Goal: Task Accomplishment & Management: Complete application form

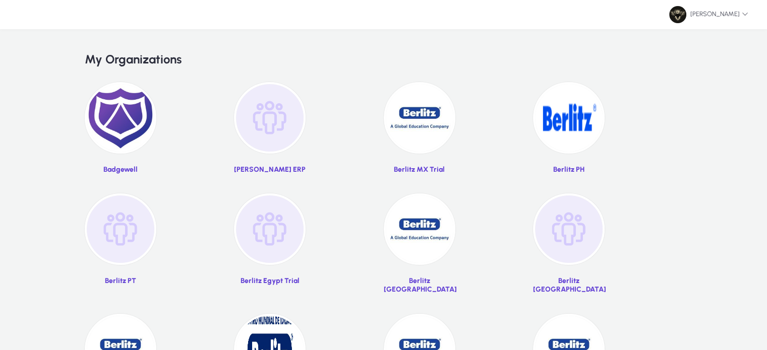
scroll to position [67, 0]
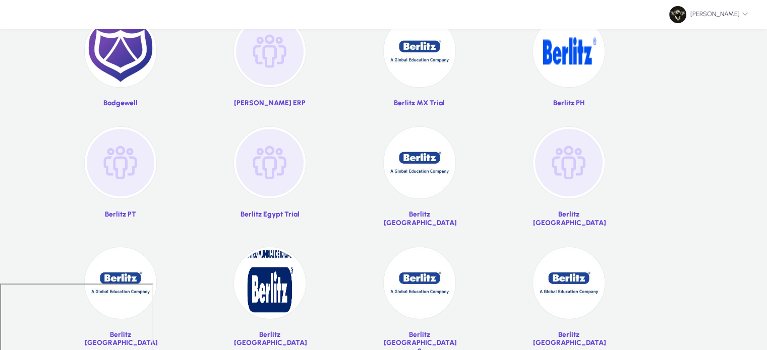
click at [424, 176] on img at bounding box center [420, 163] width 72 height 72
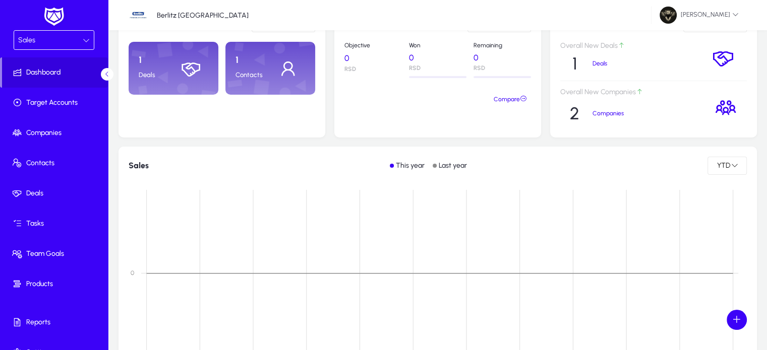
click at [59, 35] on div "Sales" at bounding box center [50, 40] width 65 height 13
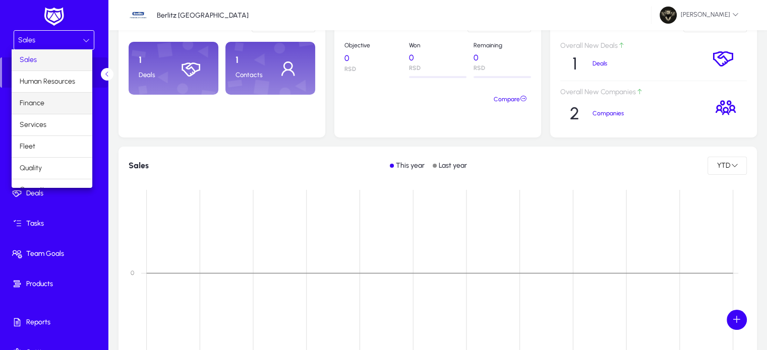
scroll to position [33, 0]
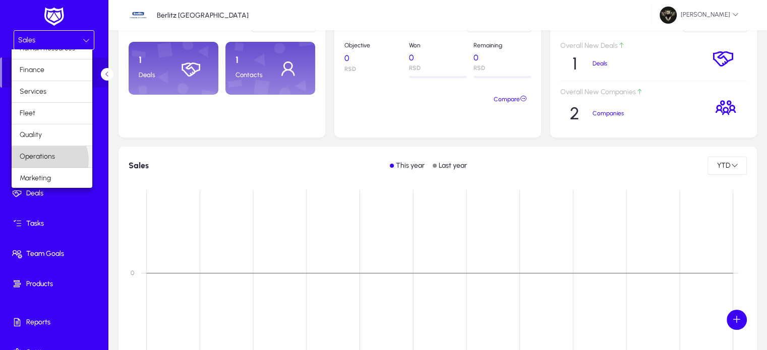
click at [49, 159] on span "Operations" at bounding box center [37, 157] width 35 height 12
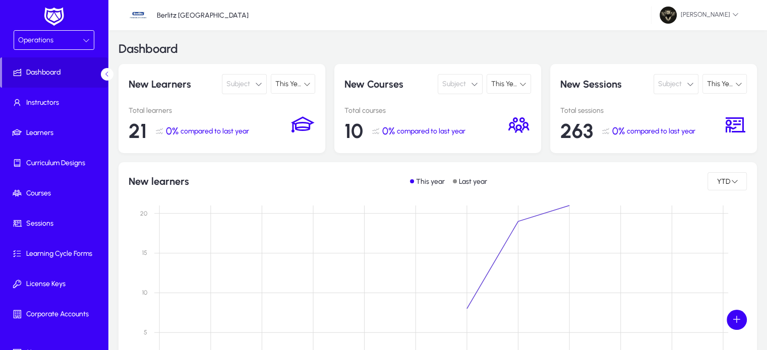
scroll to position [6, 0]
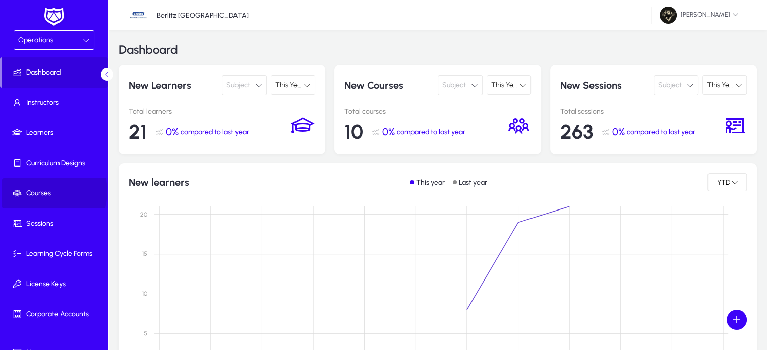
click at [42, 192] on span "Courses" at bounding box center [56, 194] width 108 height 10
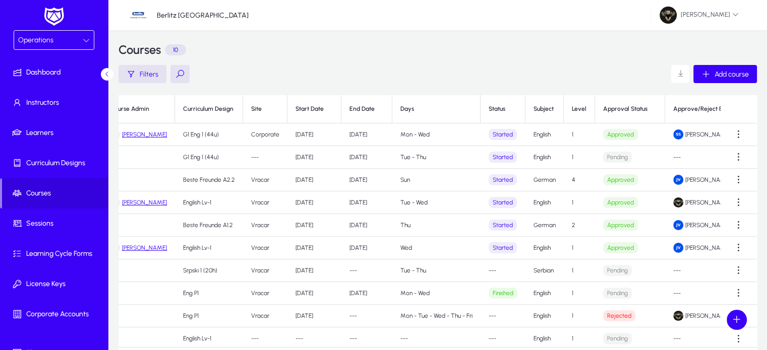
scroll to position [0, 324]
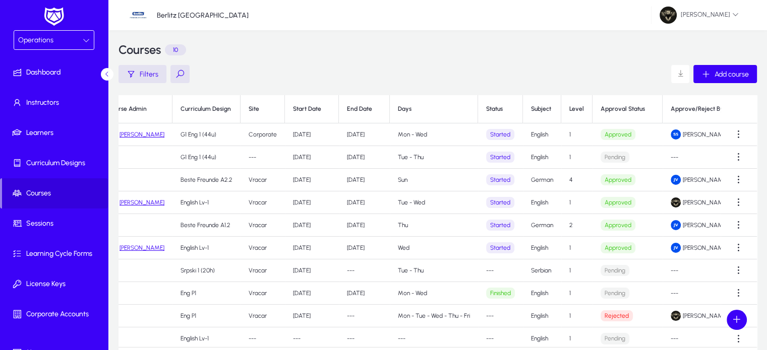
click at [49, 42] on span "Operations" at bounding box center [35, 40] width 35 height 9
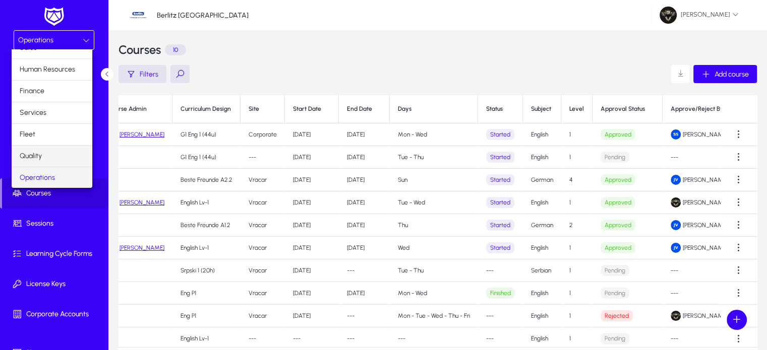
scroll to position [33, 0]
click at [43, 177] on span "Marketing" at bounding box center [35, 178] width 31 height 12
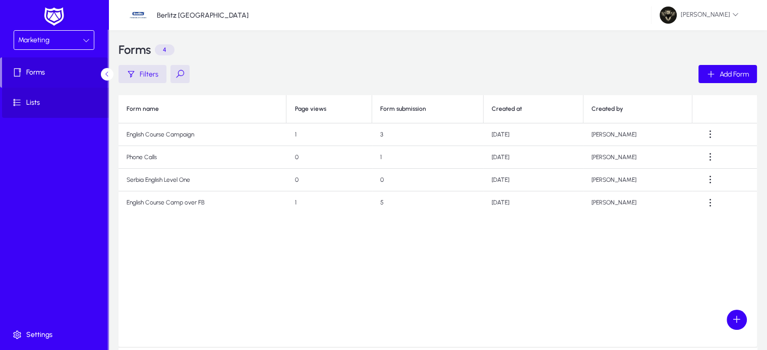
click at [22, 105] on icon at bounding box center [19, 103] width 14 height 10
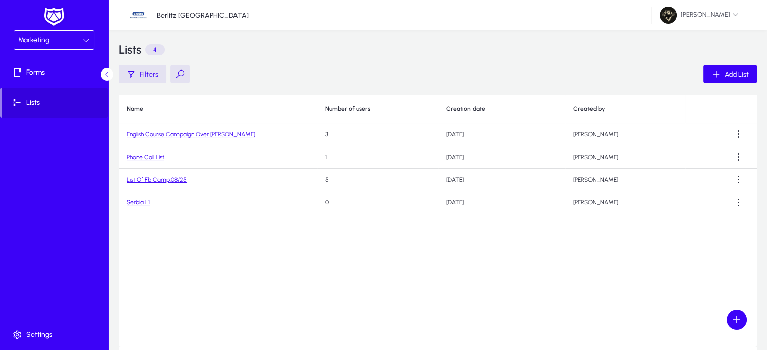
click at [169, 181] on link "List Of Fb Camp.08/25" at bounding box center [157, 179] width 60 height 7
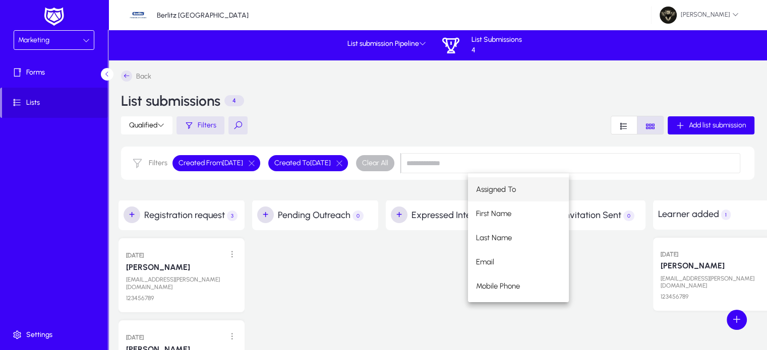
click at [431, 122] on div "Qualified Filters Add list submission" at bounding box center [437, 125] width 633 height 19
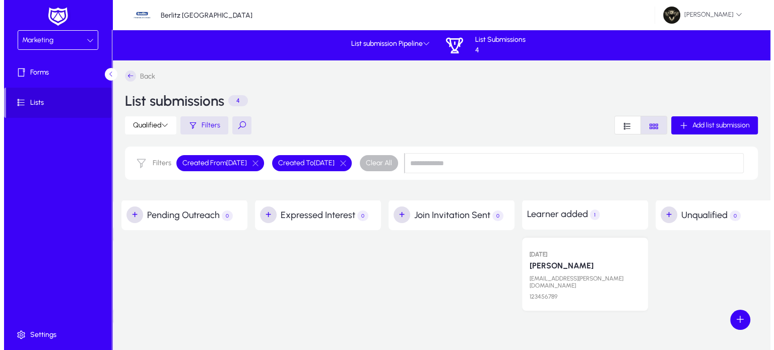
scroll to position [0, 163]
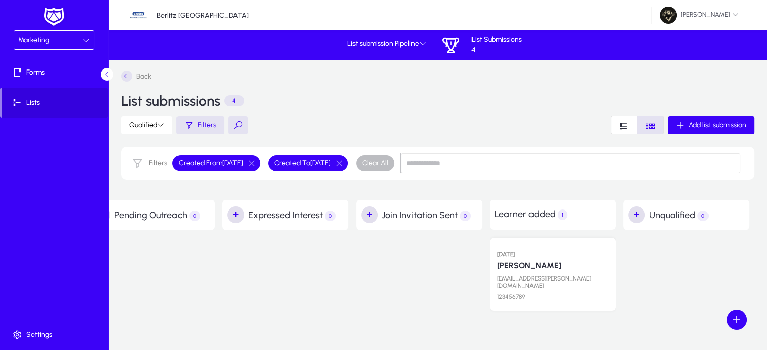
click at [520, 263] on link "[PERSON_NAME]" at bounding box center [529, 266] width 64 height 10
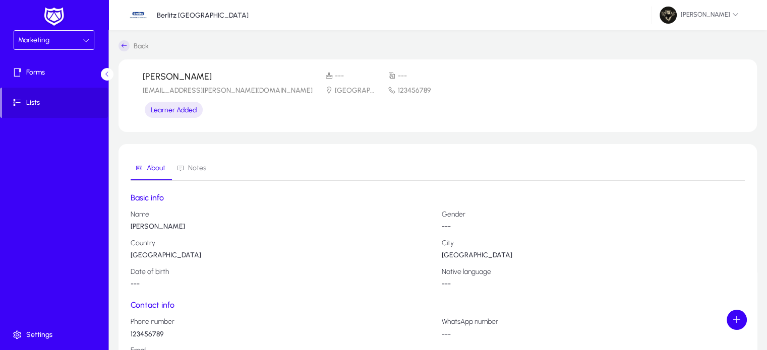
click at [55, 34] on div "Marketing" at bounding box center [50, 40] width 65 height 13
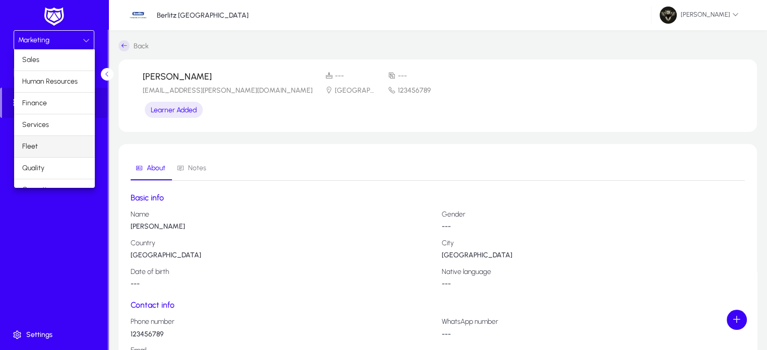
scroll to position [23, 0]
click at [50, 162] on span "Operations" at bounding box center [39, 167] width 35 height 12
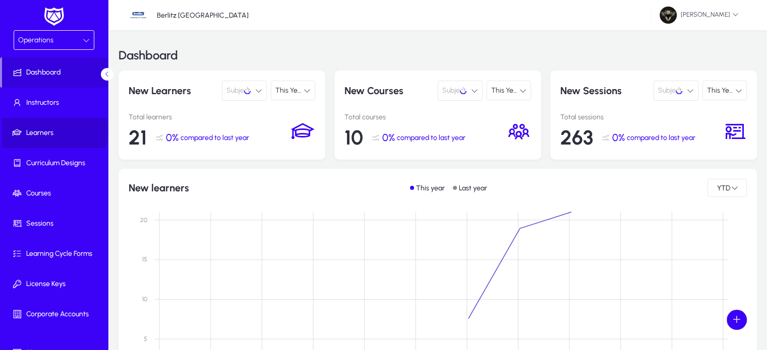
click at [51, 130] on span "Learners" at bounding box center [56, 133] width 108 height 10
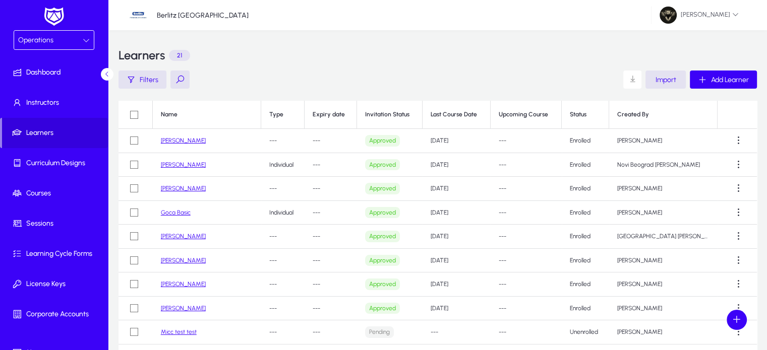
click at [190, 141] on link "[PERSON_NAME]" at bounding box center [183, 140] width 45 height 7
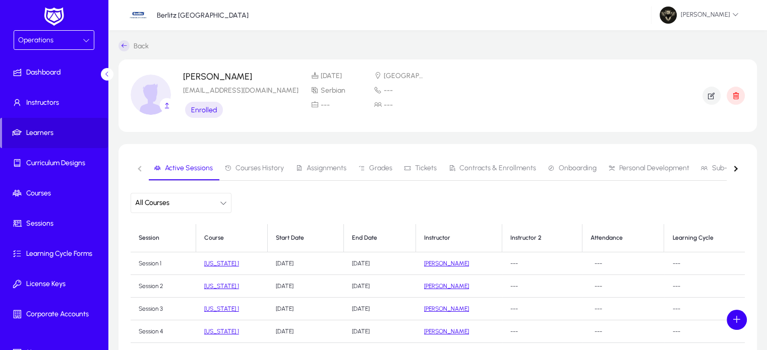
click at [559, 167] on span "Onboarding" at bounding box center [577, 168] width 38 height 7
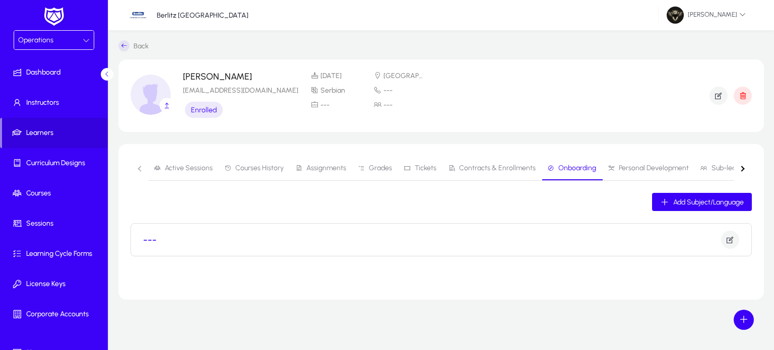
click at [596, 238] on div "---" at bounding box center [441, 240] width 596 height 18
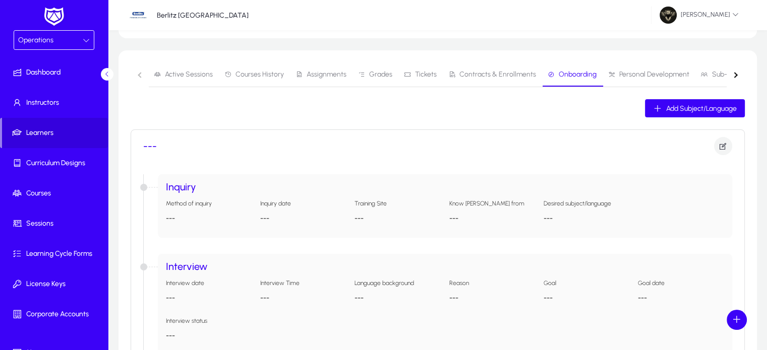
scroll to position [103, 0]
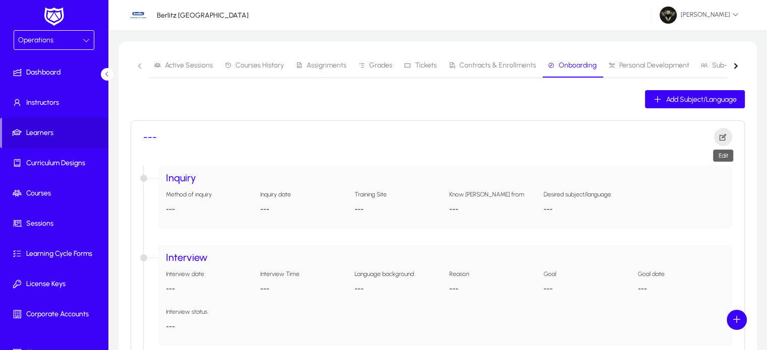
click at [726, 135] on icon "button" at bounding box center [722, 137] width 9 height 9
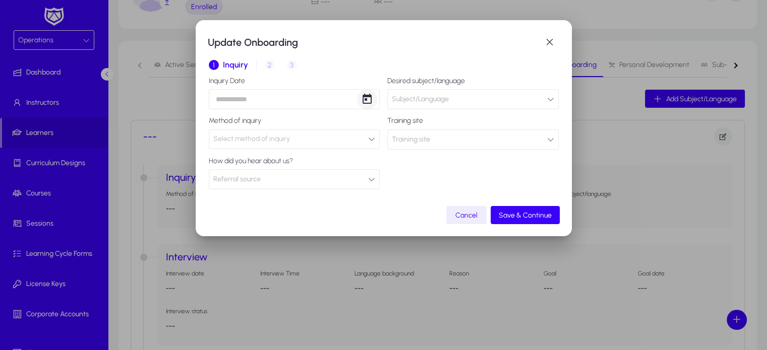
click at [363, 103] on span "Open calendar" at bounding box center [367, 99] width 20 height 20
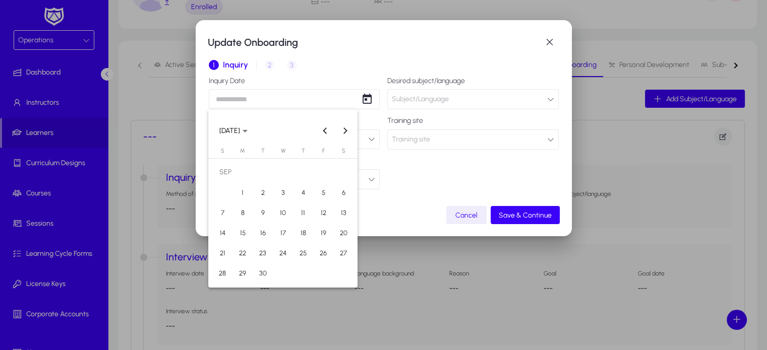
click at [260, 274] on span "30" at bounding box center [263, 273] width 18 height 18
type input "**********"
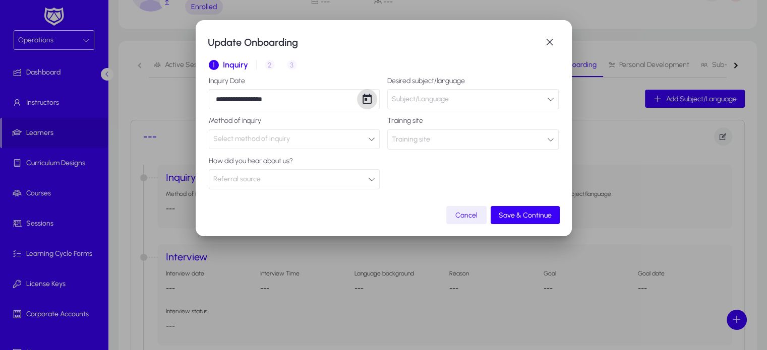
click at [443, 95] on span "Subject/Language" at bounding box center [420, 99] width 57 height 20
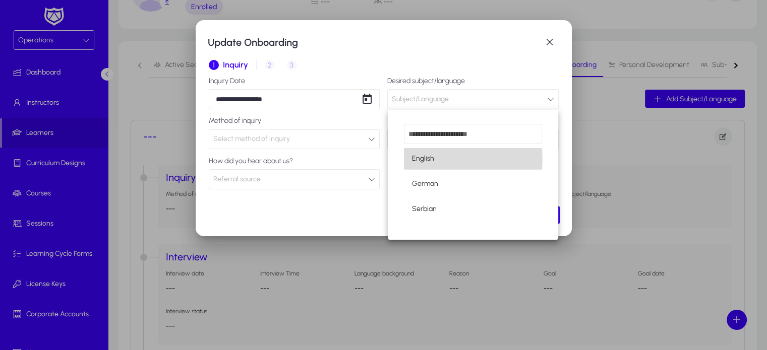
click at [449, 159] on mat-option "English" at bounding box center [473, 158] width 138 height 21
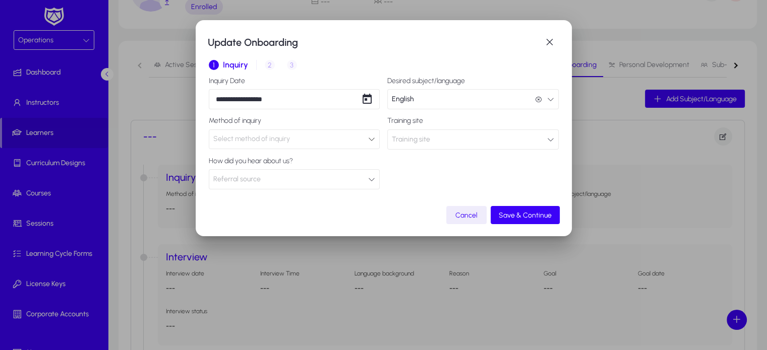
click at [278, 147] on div "Select method of inquiry" at bounding box center [294, 139] width 170 height 19
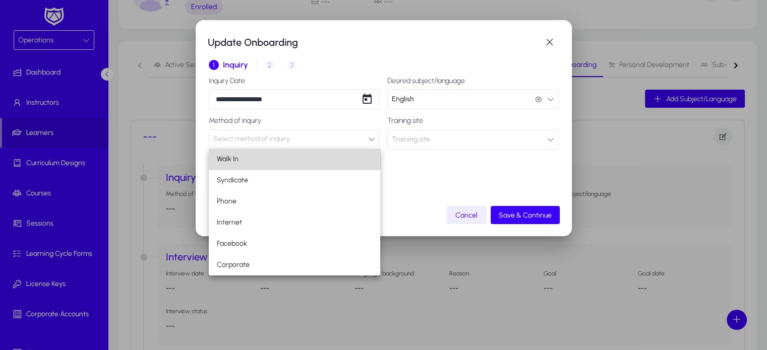
click at [265, 163] on mat-option "Walk In" at bounding box center [294, 159] width 171 height 21
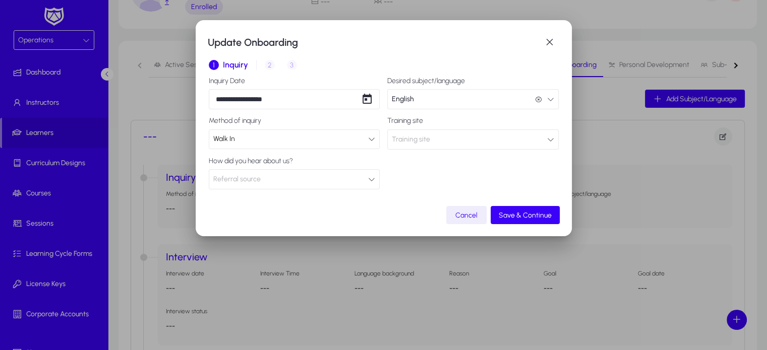
click at [458, 143] on button "Training site" at bounding box center [472, 140] width 171 height 20
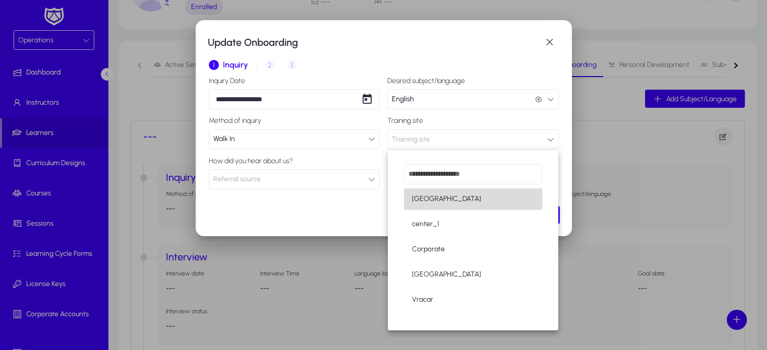
click at [446, 200] on span "[GEOGRAPHIC_DATA]" at bounding box center [446, 199] width 69 height 12
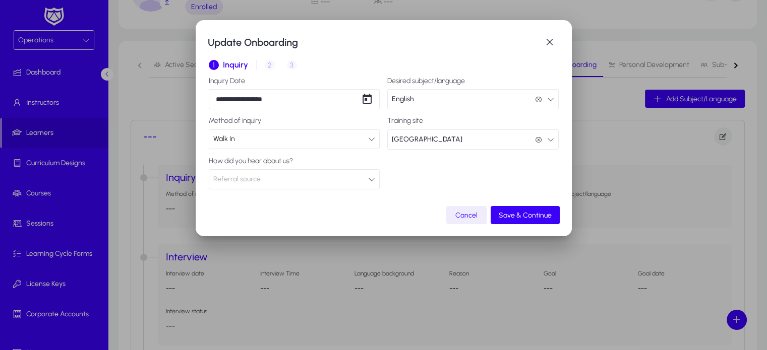
click at [280, 184] on button "Referral source" at bounding box center [294, 179] width 171 height 20
click at [421, 173] on div at bounding box center [383, 175] width 767 height 350
click at [513, 219] on span "button" at bounding box center [524, 215] width 69 height 24
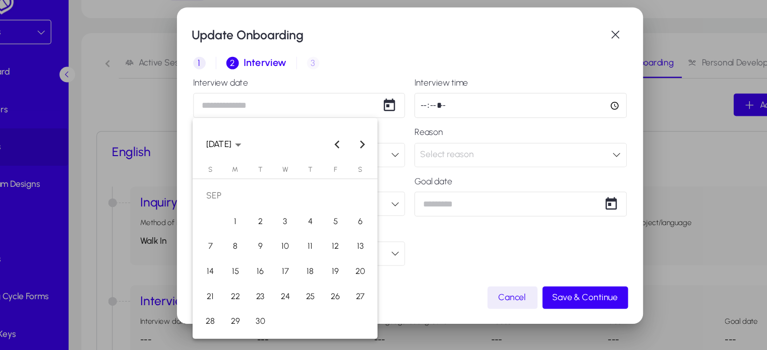
click at [283, 99] on div "Update Onboarding 1 Inquiry 2 Interview 3 Placement Interview date Interview ti…" at bounding box center [383, 175] width 767 height 350
click at [345, 132] on button "Next month" at bounding box center [345, 130] width 20 height 20
click at [282, 171] on span "1" at bounding box center [283, 172] width 18 height 18
type input "**********"
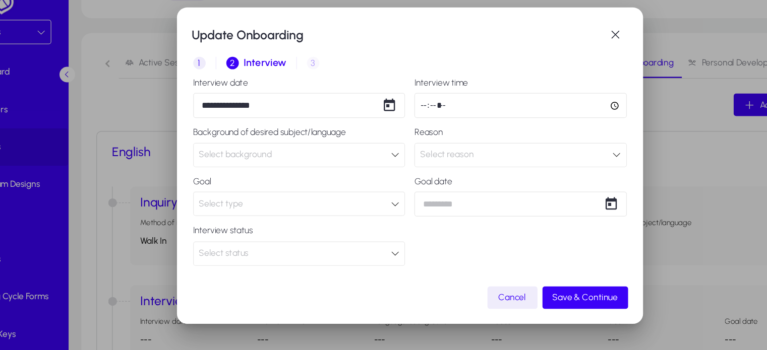
click at [394, 101] on input "time" at bounding box center [472, 99] width 171 height 20
type input "*****"
click at [301, 139] on div "Select background" at bounding box center [290, 139] width 155 height 13
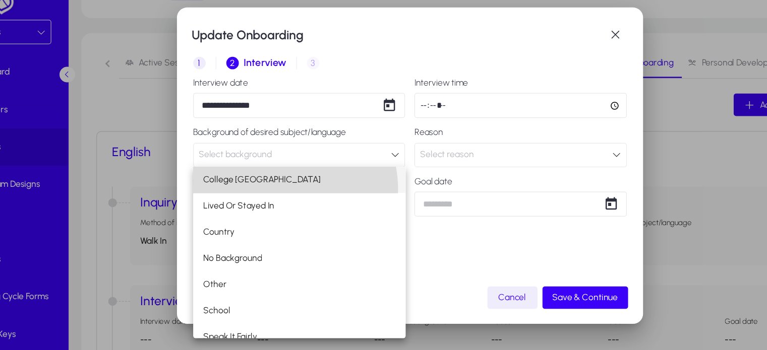
click at [278, 167] on mat-option "College [GEOGRAPHIC_DATA]" at bounding box center [294, 159] width 171 height 21
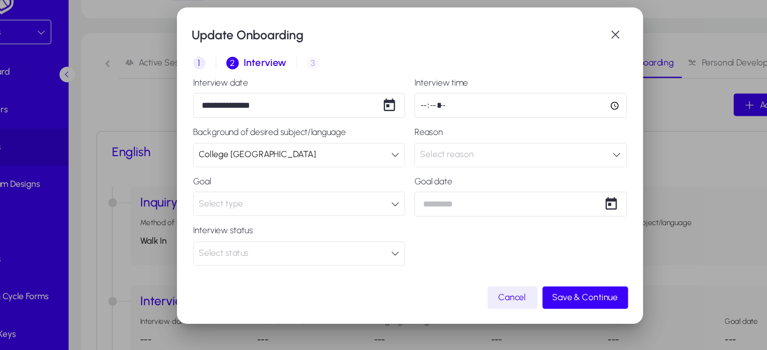
click at [456, 146] on div "Select reason" at bounding box center [473, 139] width 170 height 19
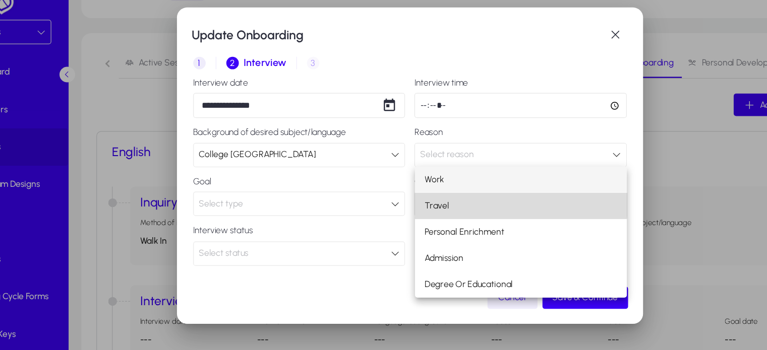
click at [419, 174] on mat-option "Travel" at bounding box center [473, 180] width 171 height 21
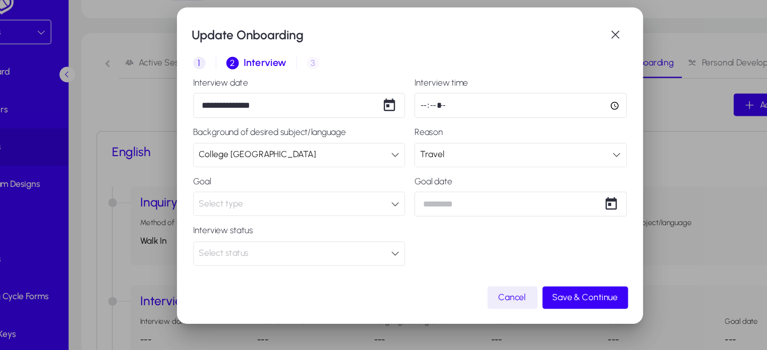
click at [285, 184] on div "Select type" at bounding box center [290, 178] width 155 height 13
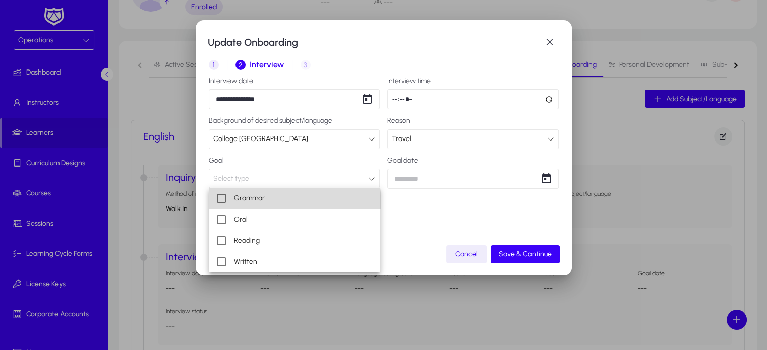
click at [288, 205] on mat-option "Grammar" at bounding box center [294, 198] width 171 height 21
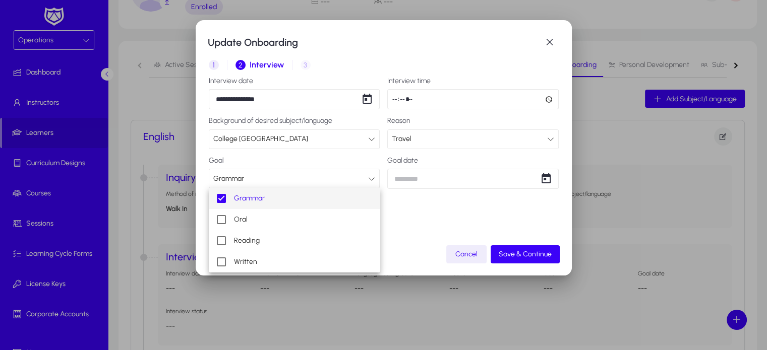
click at [466, 219] on div at bounding box center [383, 175] width 767 height 350
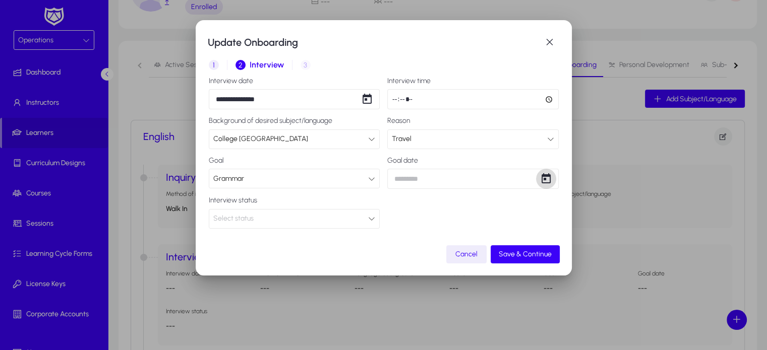
click at [550, 180] on span "Open calendar" at bounding box center [546, 179] width 20 height 20
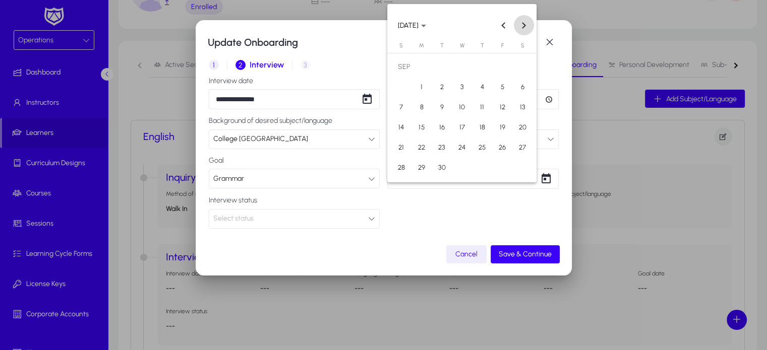
click at [530, 26] on span "Next month" at bounding box center [524, 25] width 20 height 20
click at [517, 68] on span "4" at bounding box center [522, 67] width 18 height 18
type input "**********"
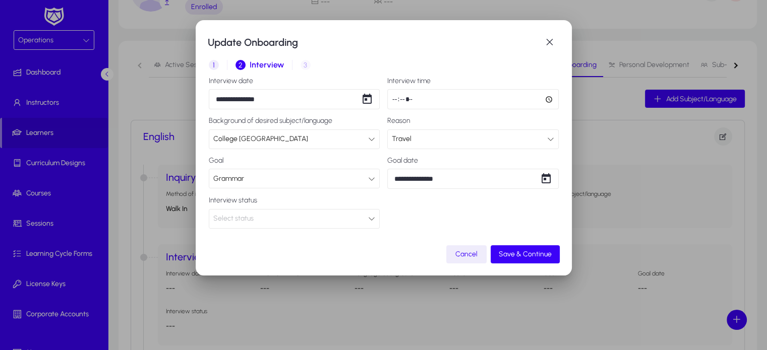
click at [280, 225] on div "Select status" at bounding box center [294, 219] width 170 height 19
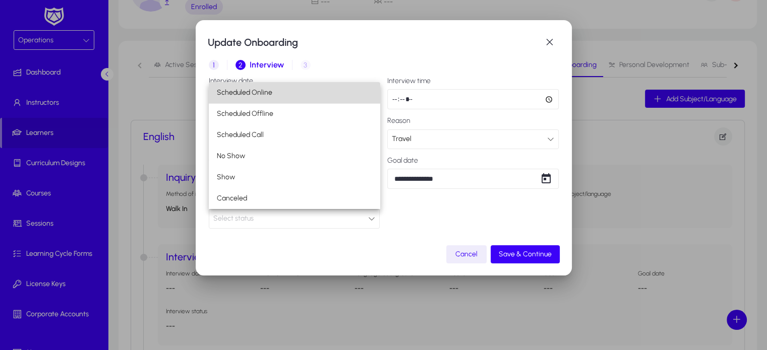
click at [268, 94] on span "Scheduled Online" at bounding box center [244, 93] width 55 height 12
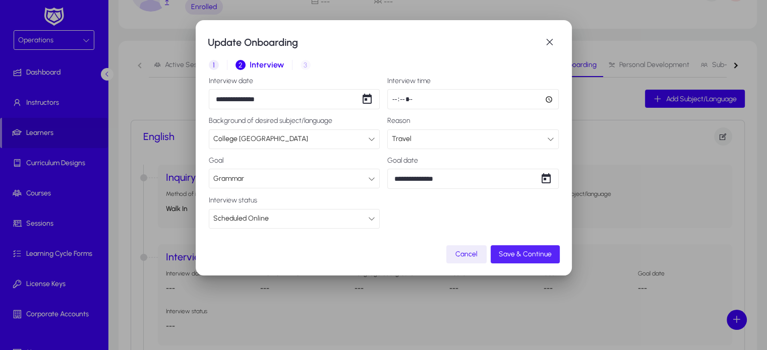
click at [528, 258] on span "Save & Continue" at bounding box center [524, 254] width 53 height 9
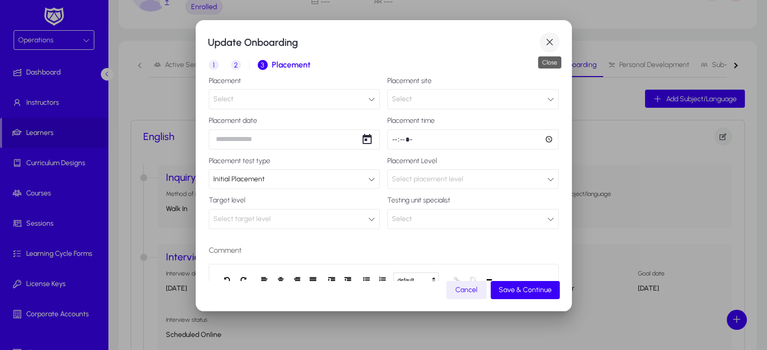
click at [555, 38] on span "button" at bounding box center [549, 42] width 20 height 20
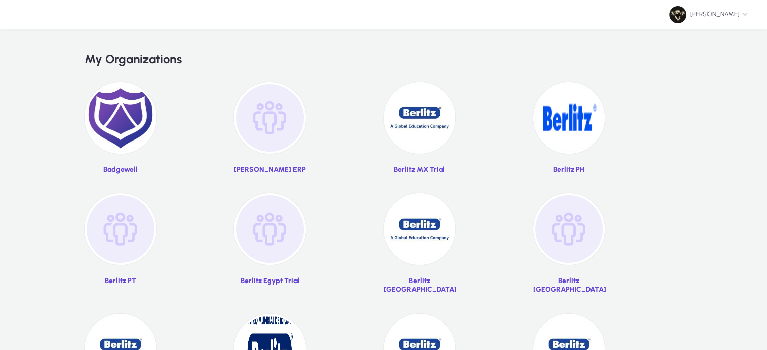
scroll to position [67, 0]
